Goal: Entertainment & Leisure: Consume media (video, audio)

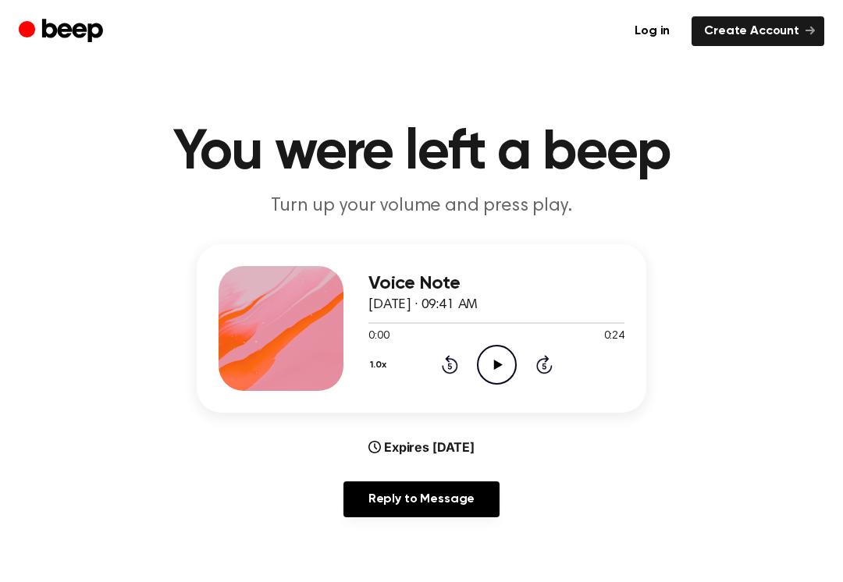
click at [482, 357] on icon "Play Audio" at bounding box center [497, 365] width 40 height 40
click at [506, 354] on icon "Pause Audio" at bounding box center [497, 365] width 40 height 40
click at [500, 366] on icon "Play Audio" at bounding box center [497, 365] width 40 height 40
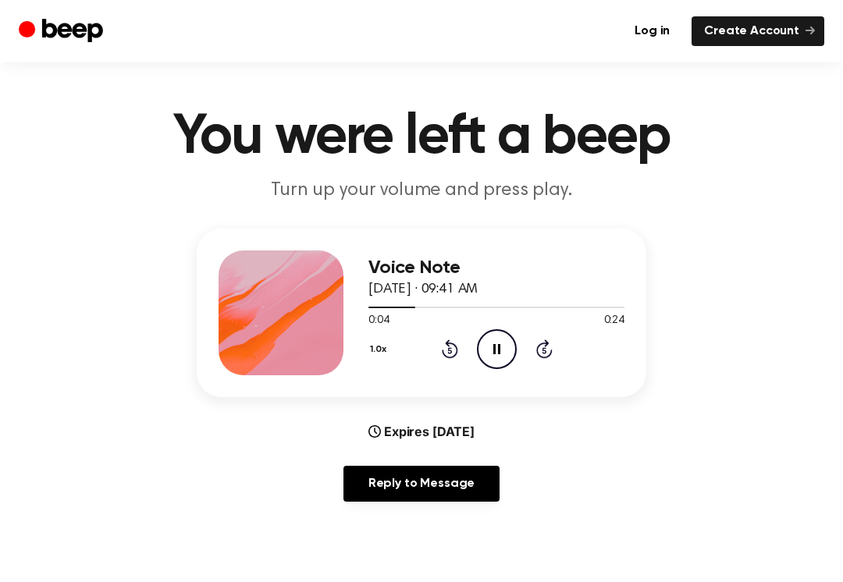
scroll to position [16, 0]
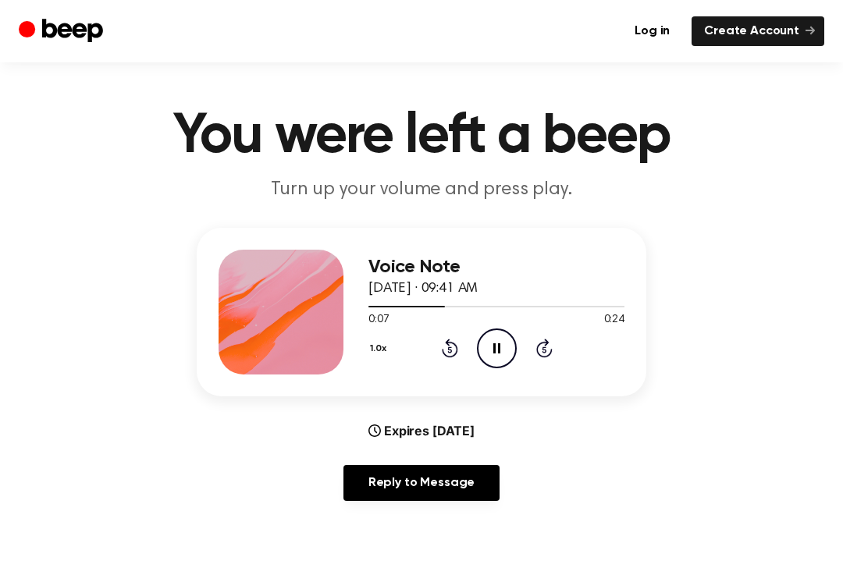
click at [530, 466] on div "Reply to Message" at bounding box center [422, 489] width 450 height 48
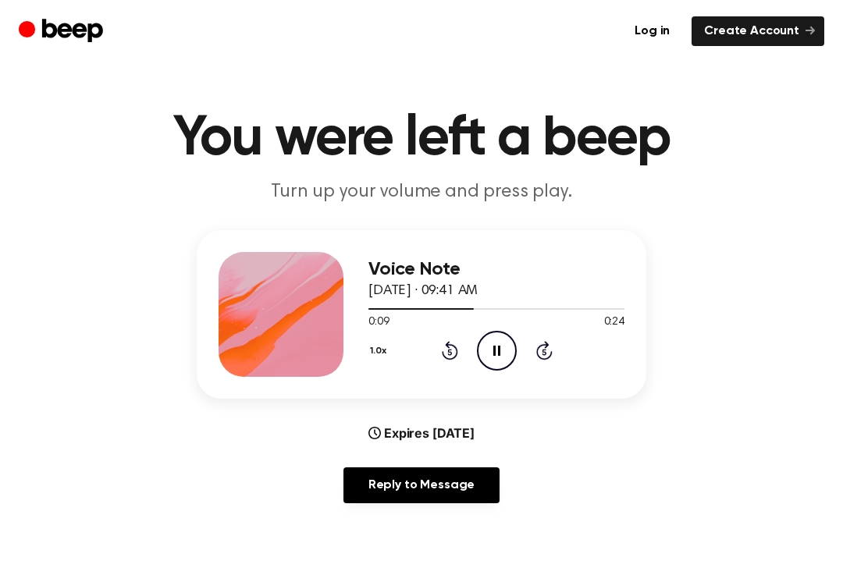
scroll to position [0, 0]
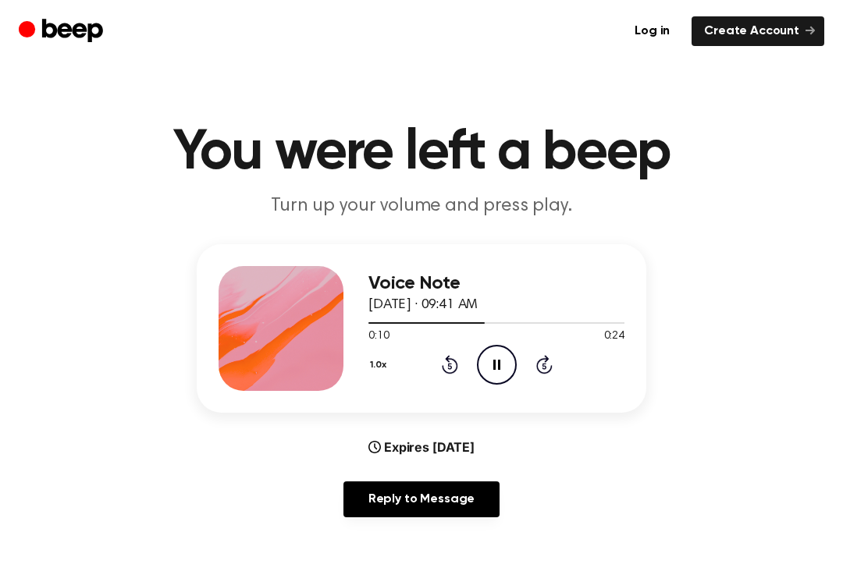
click at [503, 379] on icon "Pause Audio" at bounding box center [497, 365] width 40 height 40
click at [456, 357] on icon "Rewind 5 seconds" at bounding box center [449, 364] width 17 height 20
click at [446, 371] on icon "Rewind 5 seconds" at bounding box center [449, 364] width 17 height 20
click at [383, 323] on div at bounding box center [496, 322] width 256 height 12
click at [457, 358] on icon "Rewind 5 seconds" at bounding box center [449, 364] width 17 height 20
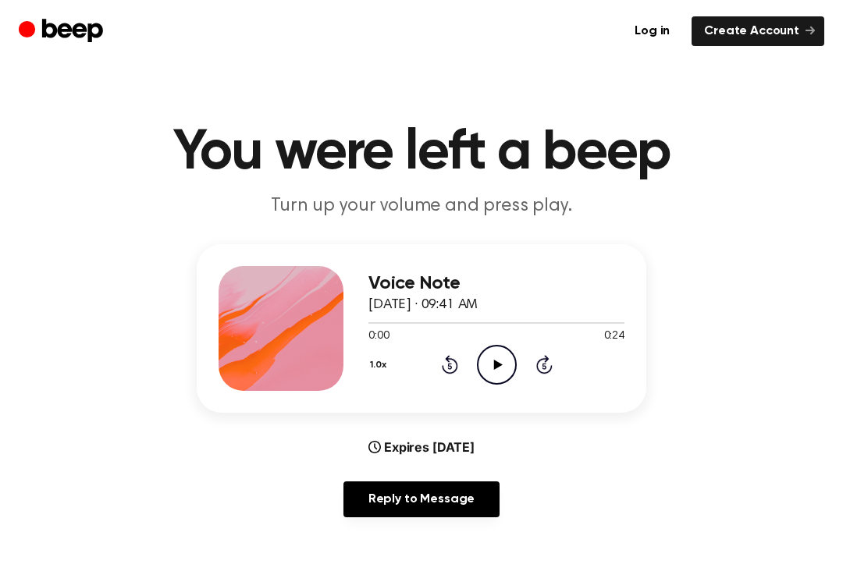
click at [494, 357] on icon "Play Audio" at bounding box center [497, 365] width 40 height 40
click at [511, 355] on icon "Play Audio" at bounding box center [497, 365] width 40 height 40
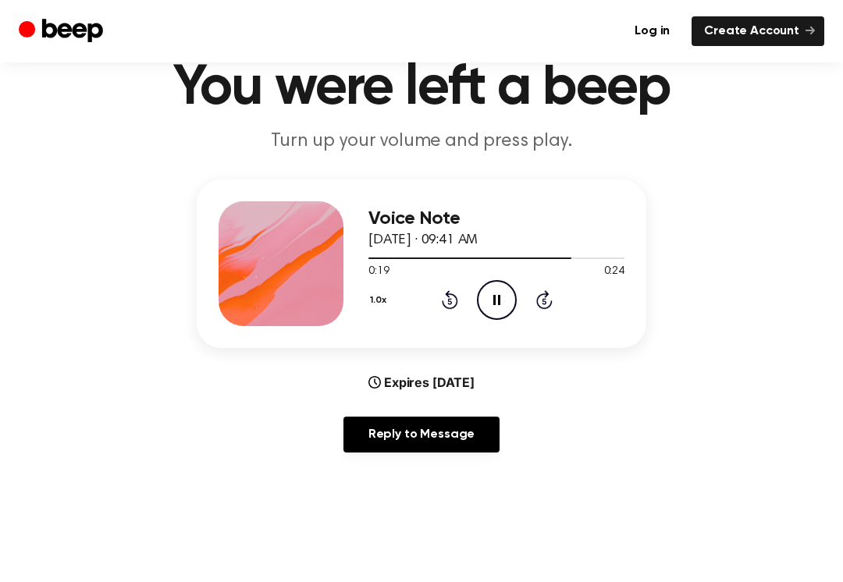
scroll to position [80, 0]
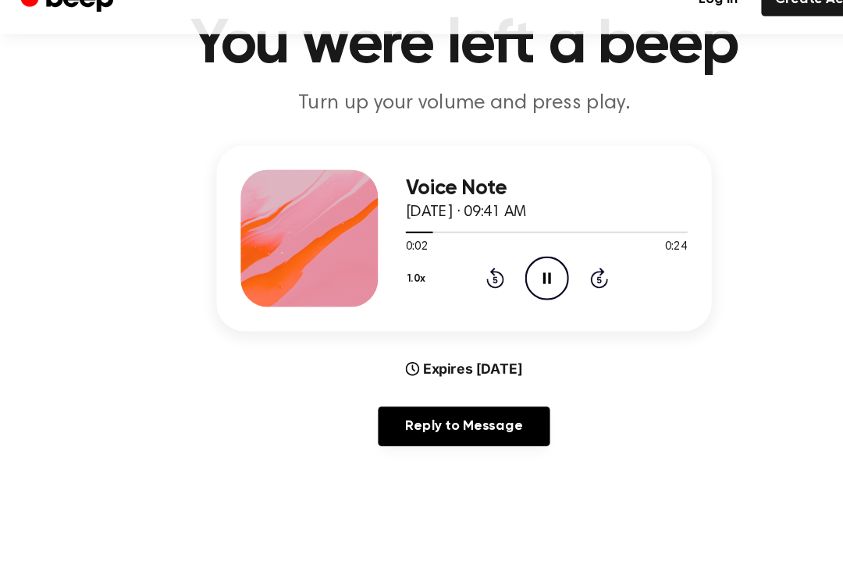
click at [493, 265] on icon "Pause Audio" at bounding box center [497, 285] width 40 height 40
